Goal: Find specific page/section: Find specific page/section

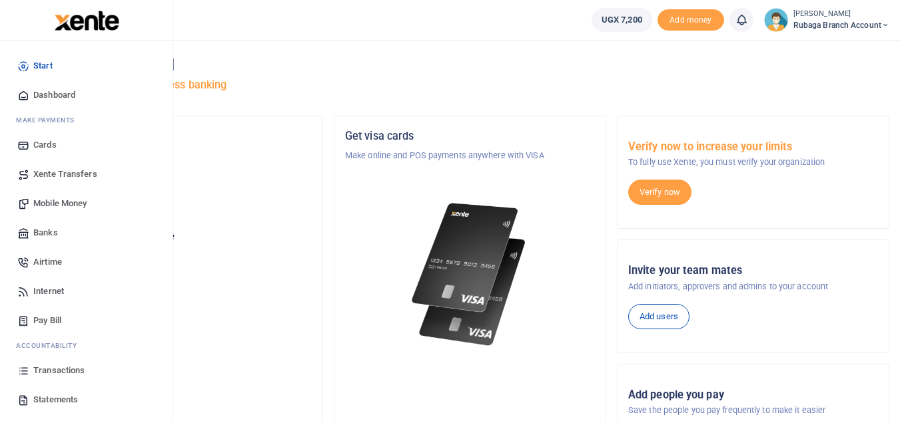
click at [81, 369] on span "Transactions" at bounding box center [58, 370] width 51 height 13
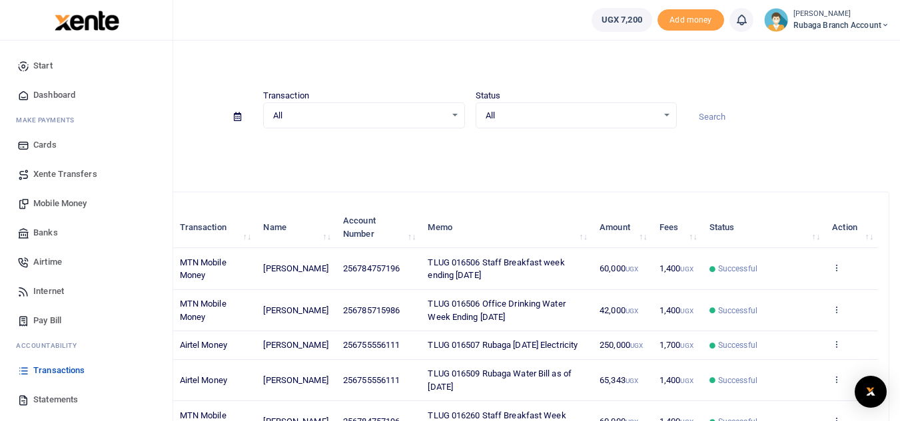
click at [65, 401] on span "Statements" at bounding box center [55, 400] width 45 height 13
